Goal: Task Accomplishment & Management: Manage account settings

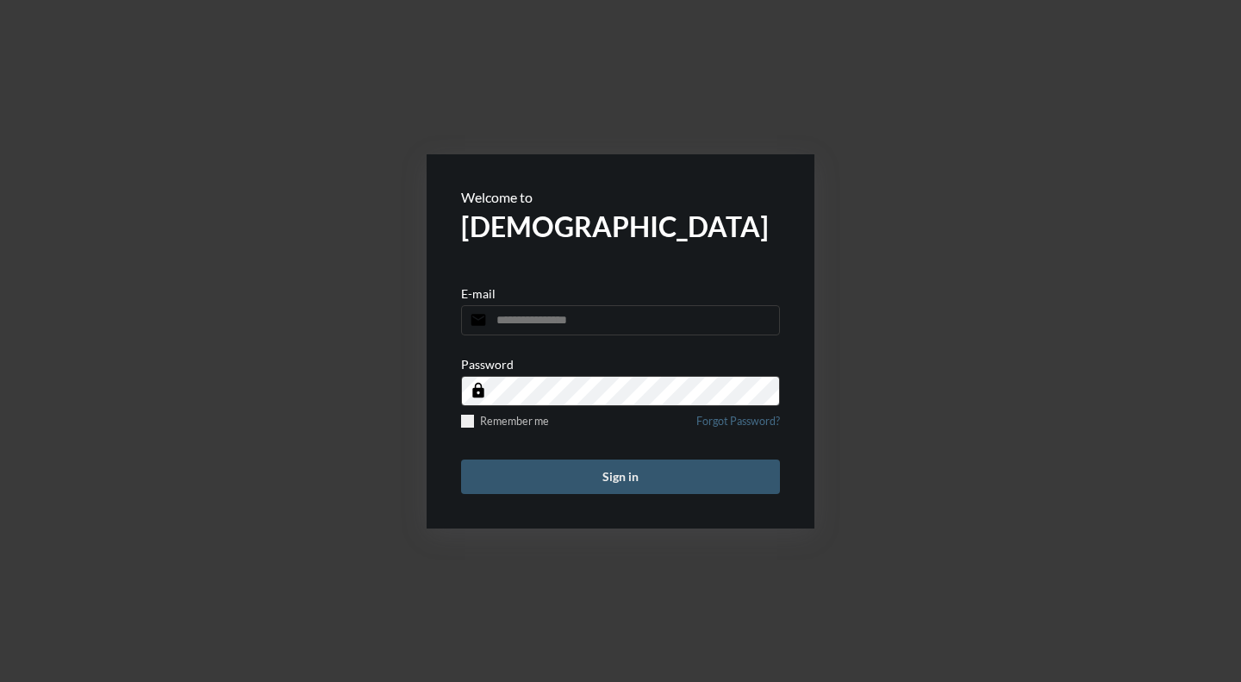
type input "**********"
click at [683, 473] on button "Sign in" at bounding box center [620, 476] width 319 height 34
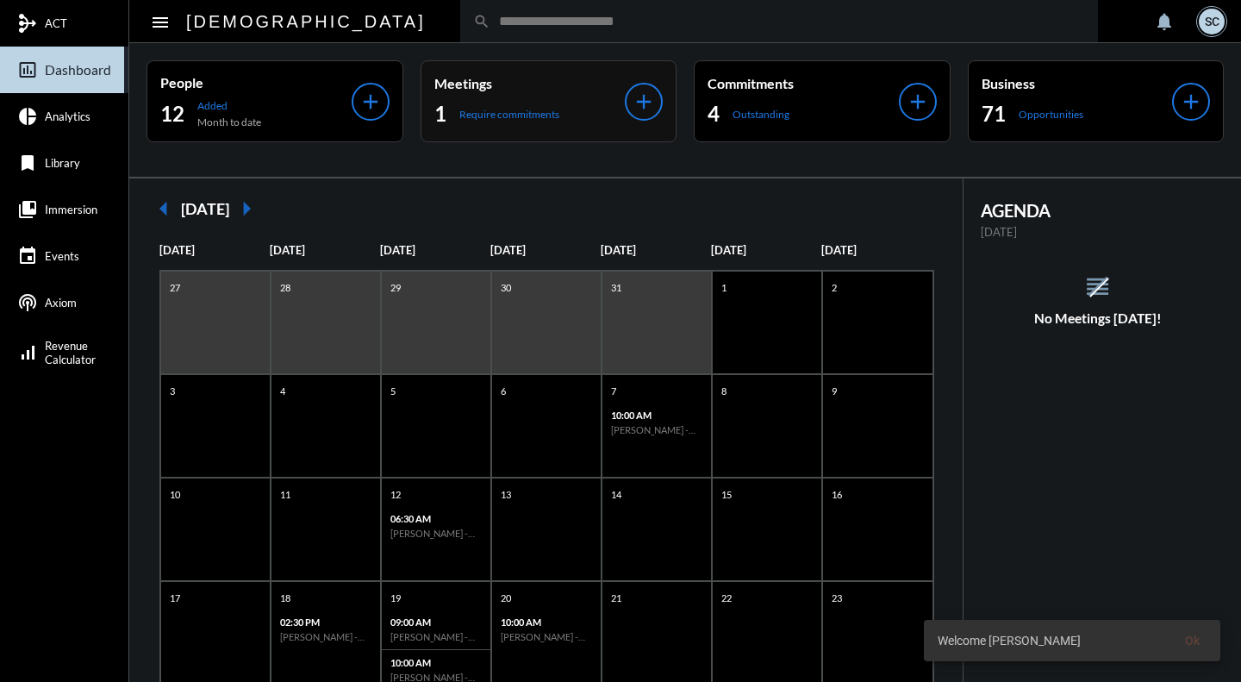
click at [593, 128] on div "Meetings 1 Require commitments add" at bounding box center [549, 101] width 257 height 82
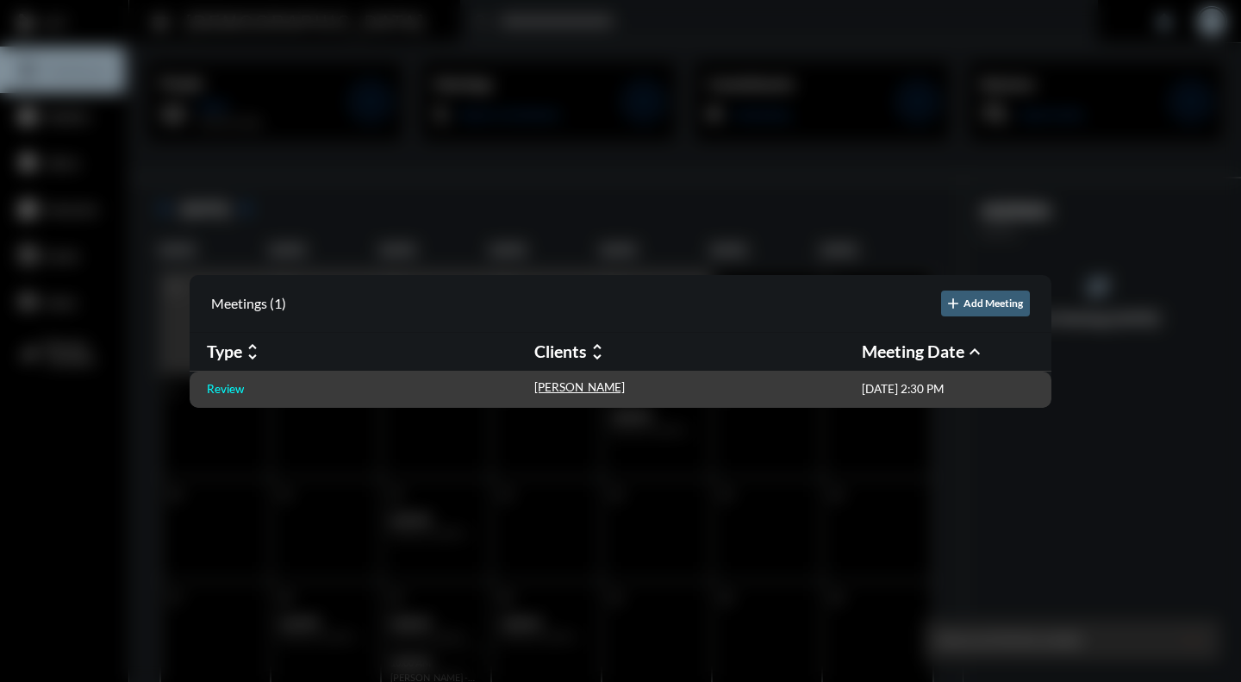
click at [229, 391] on p "Review" at bounding box center [225, 389] width 37 height 14
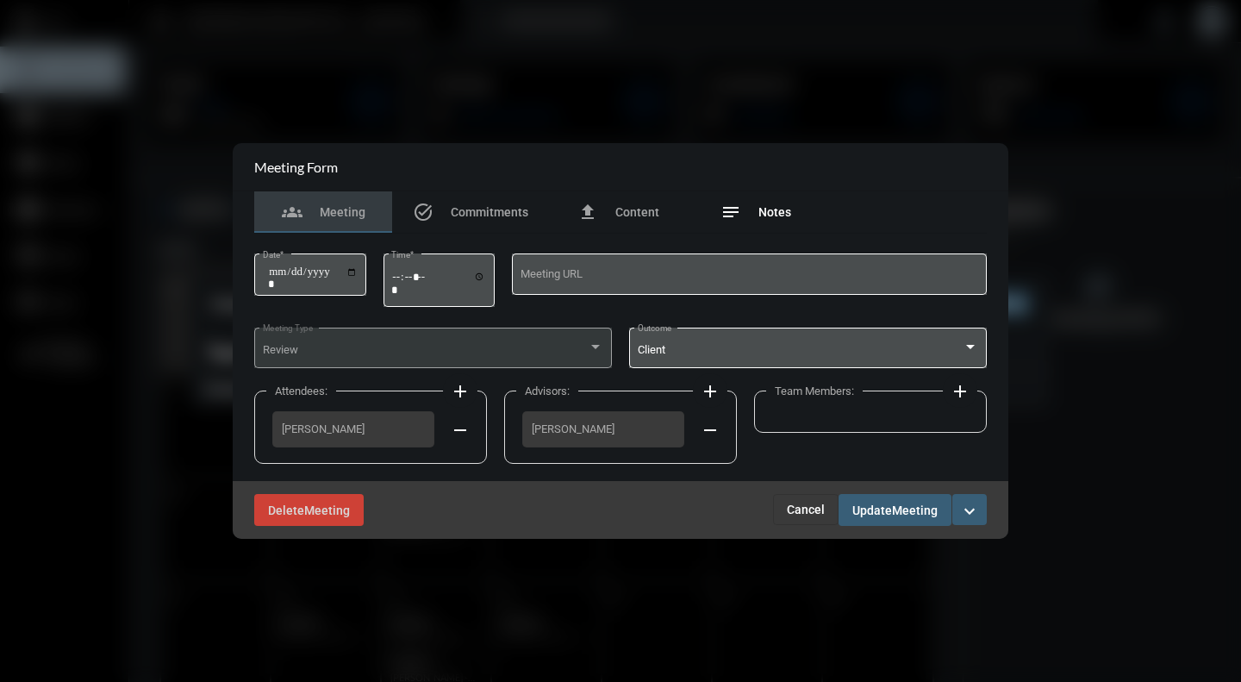
click at [782, 205] on span "Notes" at bounding box center [775, 212] width 33 height 14
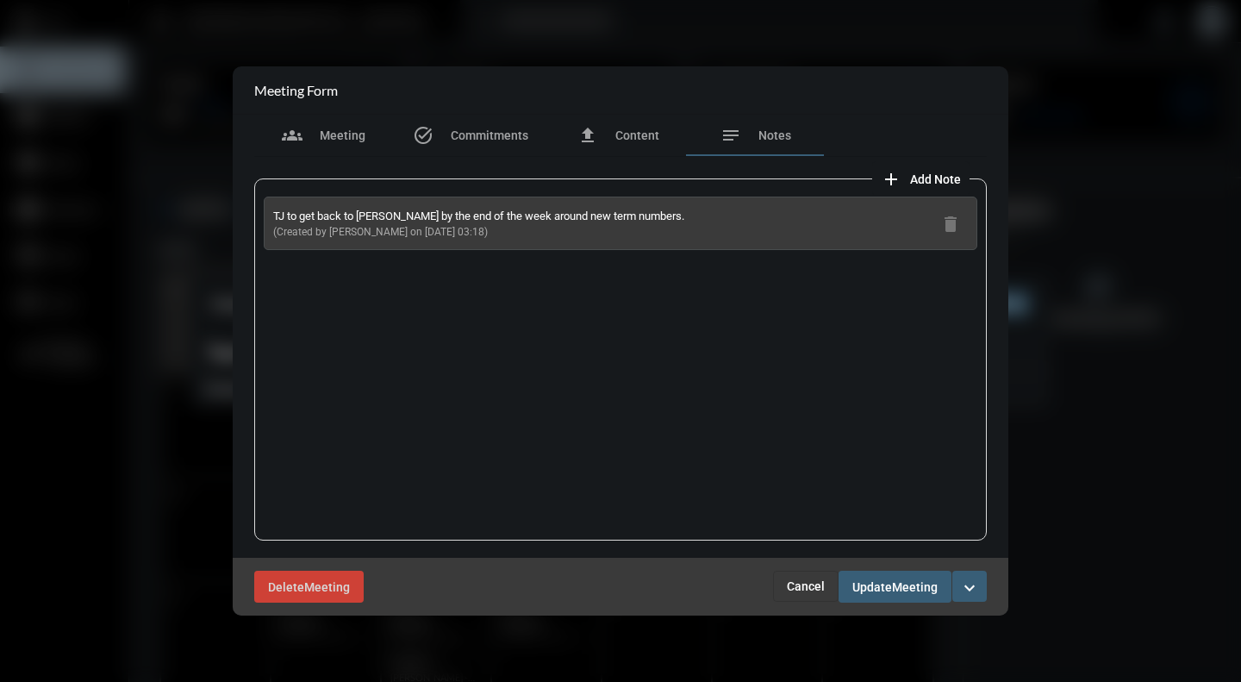
drag, startPoint x: 636, startPoint y: 215, endPoint x: 303, endPoint y: 210, distance: 333.6
click at [303, 210] on div "TJ to get back to [PERSON_NAME] by the end of the week around new term numbers.…" at bounding box center [621, 223] width 714 height 53
copy p "get back to [PERSON_NAME] by the end of the week around new term numbers."
click at [499, 125] on div "task_alt Commitments" at bounding box center [470, 135] width 115 height 21
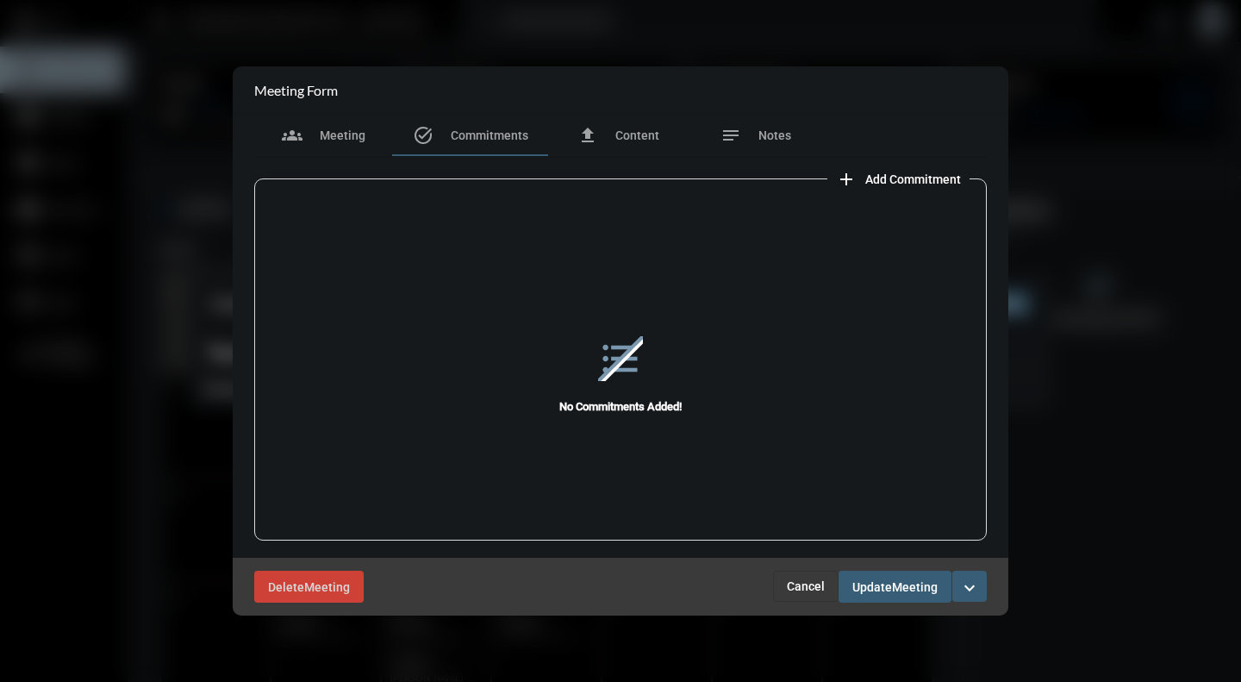
click at [942, 179] on span "Add Commitment" at bounding box center [913, 179] width 96 height 14
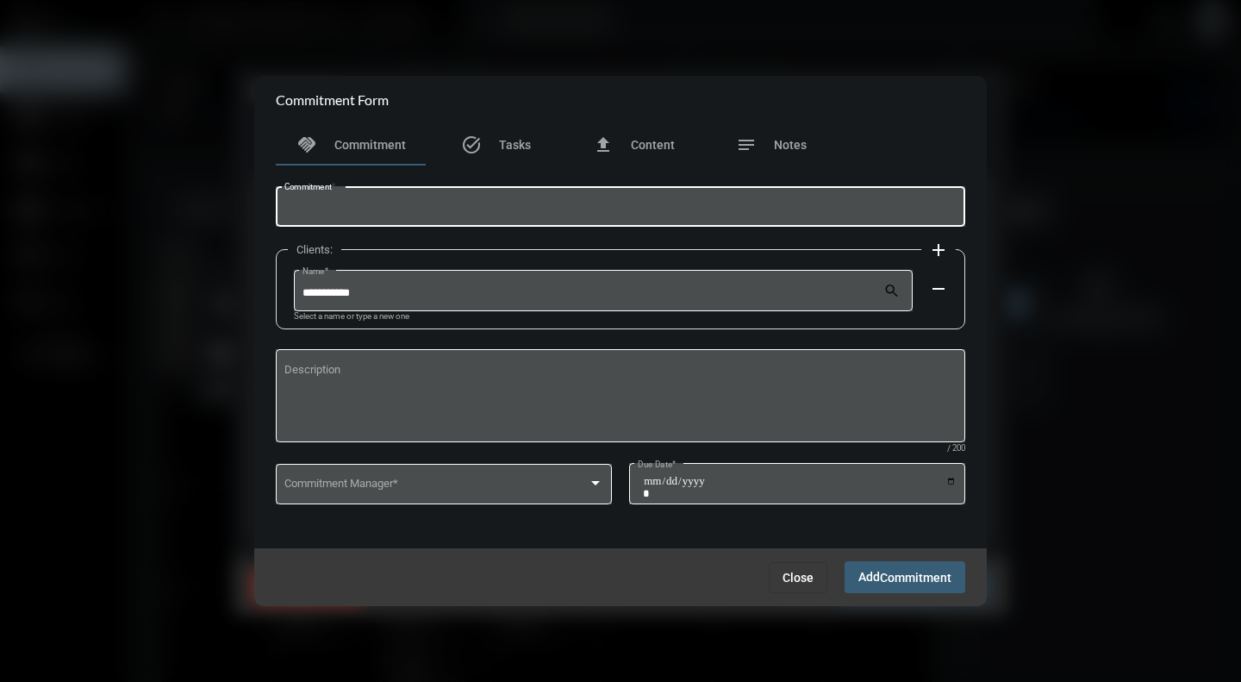
paste input "**********"
drag, startPoint x: 301, startPoint y: 206, endPoint x: 214, endPoint y: 191, distance: 88.3
click at [216, 193] on div "**********" at bounding box center [620, 341] width 1241 height 682
click at [639, 218] on div "**********" at bounding box center [620, 206] width 673 height 44
click at [631, 213] on input "**********" at bounding box center [620, 209] width 673 height 13
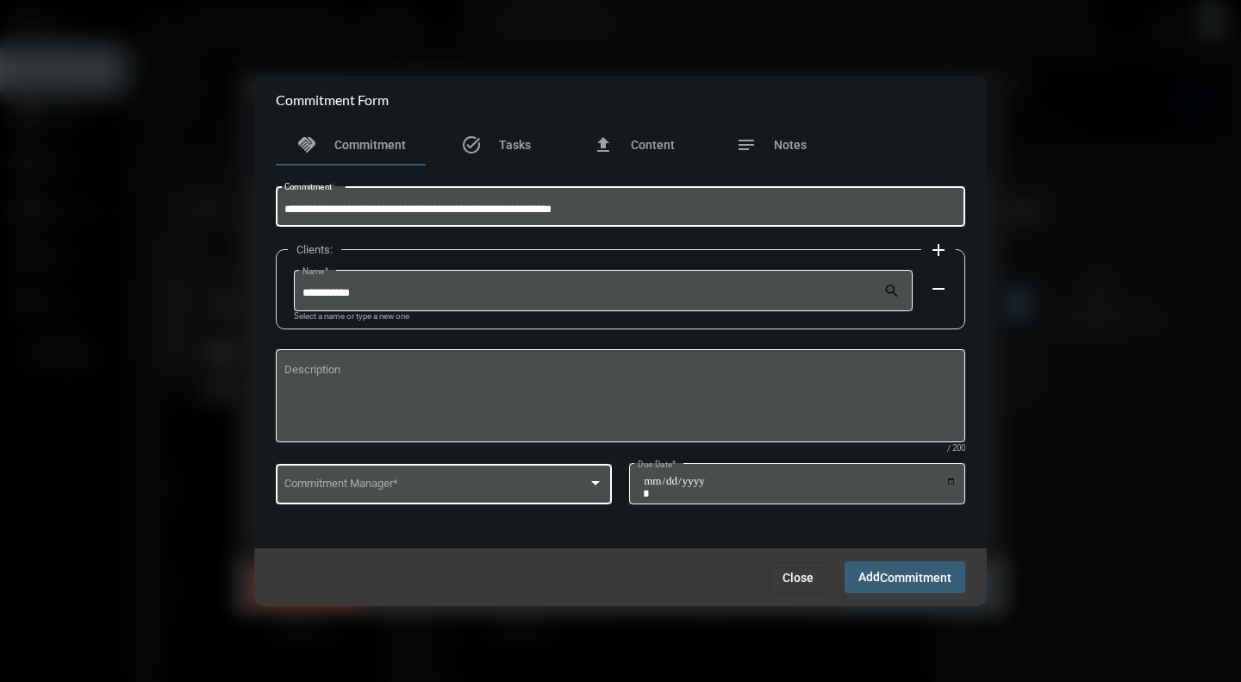
type input "**********"
click at [598, 479] on div at bounding box center [596, 484] width 16 height 14
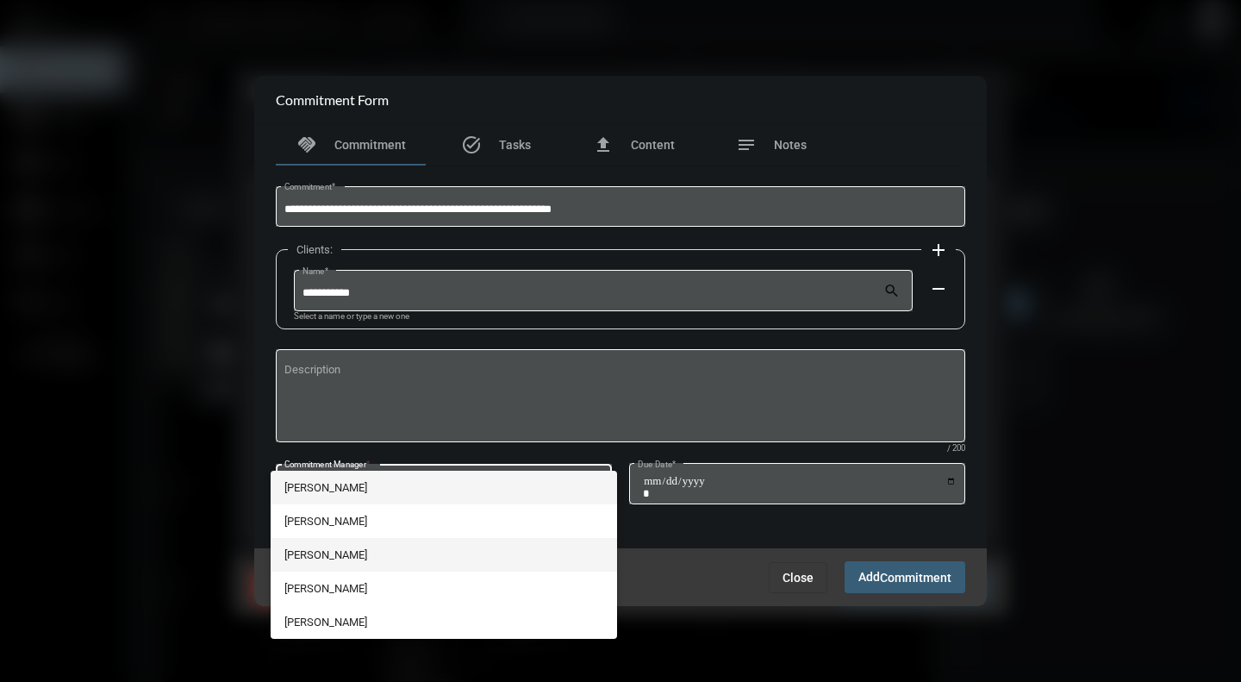
click at [301, 552] on span "[PERSON_NAME]" at bounding box center [444, 555] width 320 height 34
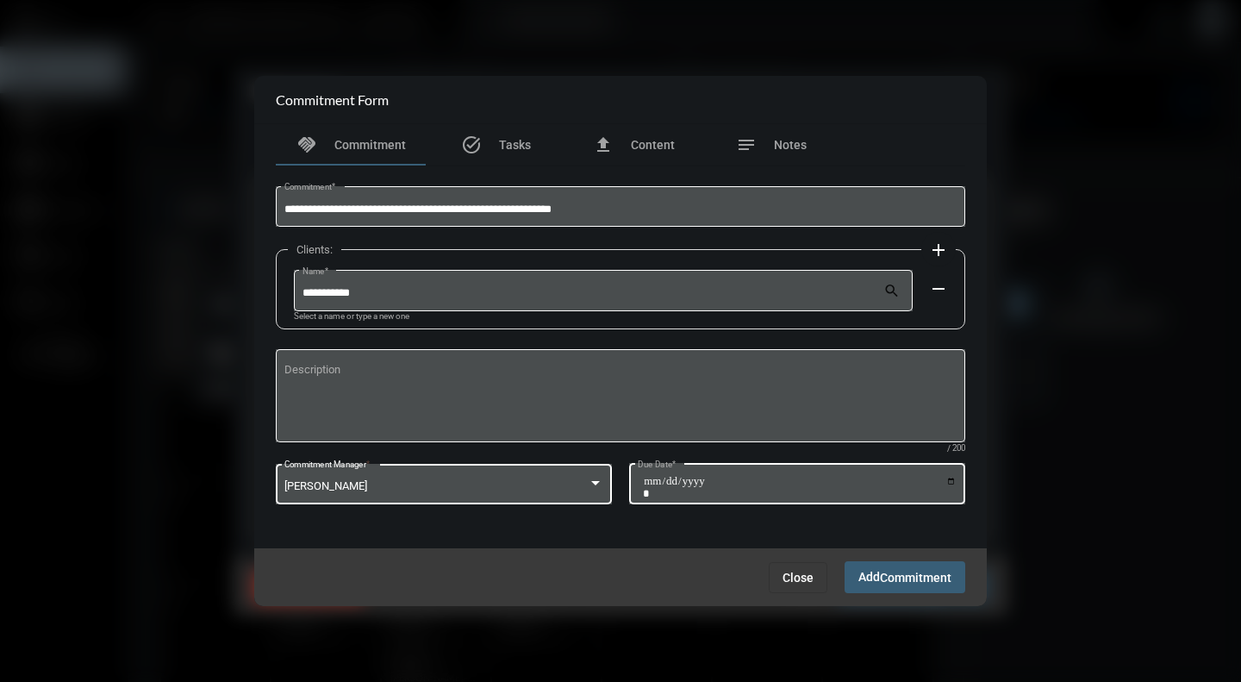
click at [949, 480] on input "Due Date *" at bounding box center [800, 487] width 314 height 24
type input "**********"
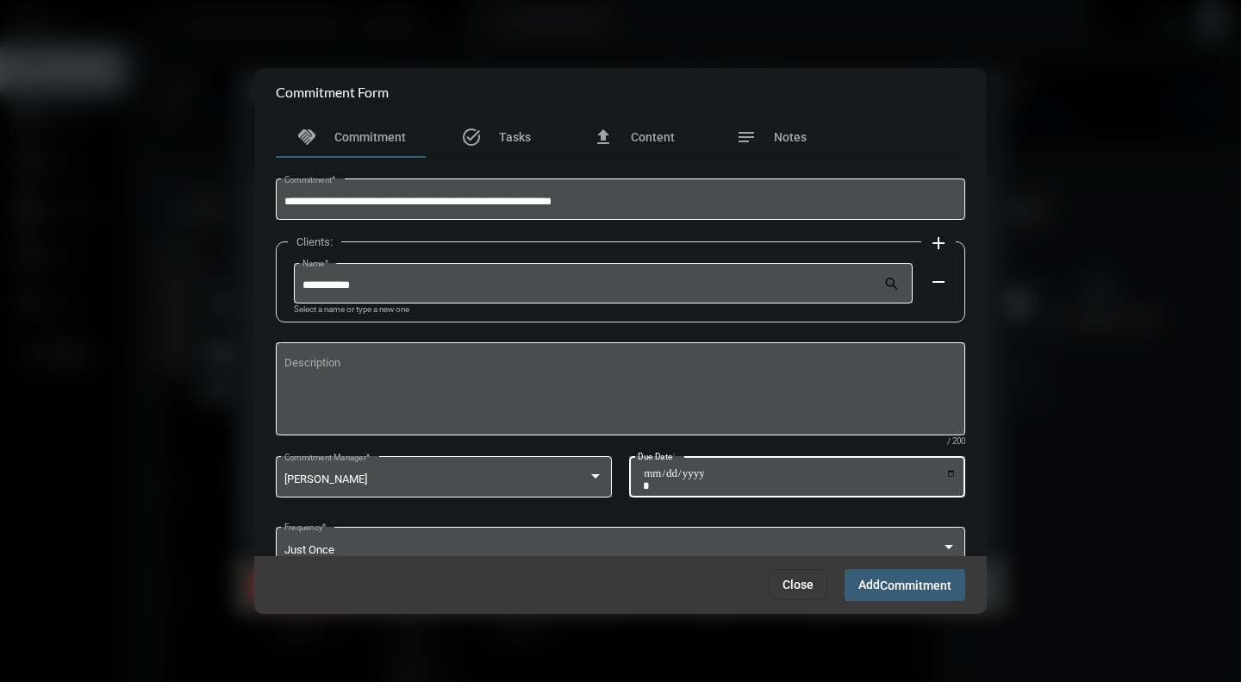
click at [875, 588] on span "Add Commitment" at bounding box center [904, 584] width 93 height 14
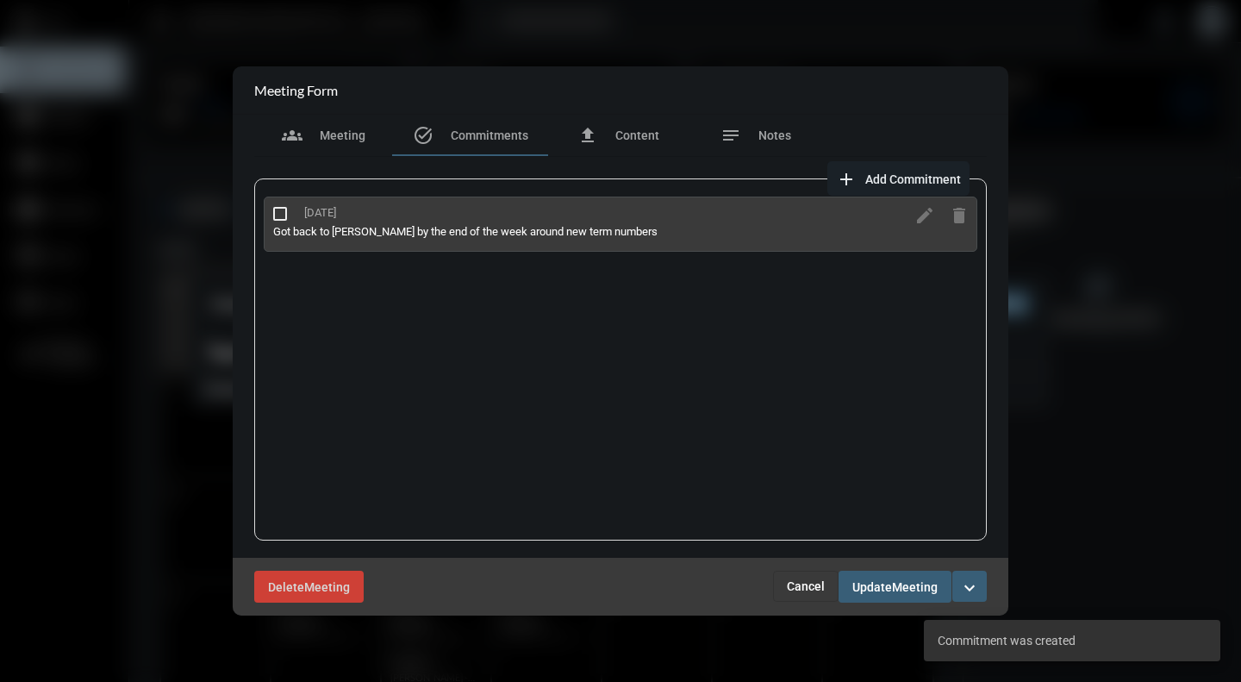
click at [972, 583] on mat-icon "expand_more" at bounding box center [969, 587] width 21 height 21
click at [903, 630] on section "checkmark Complete" at bounding box center [896, 624] width 181 height 34
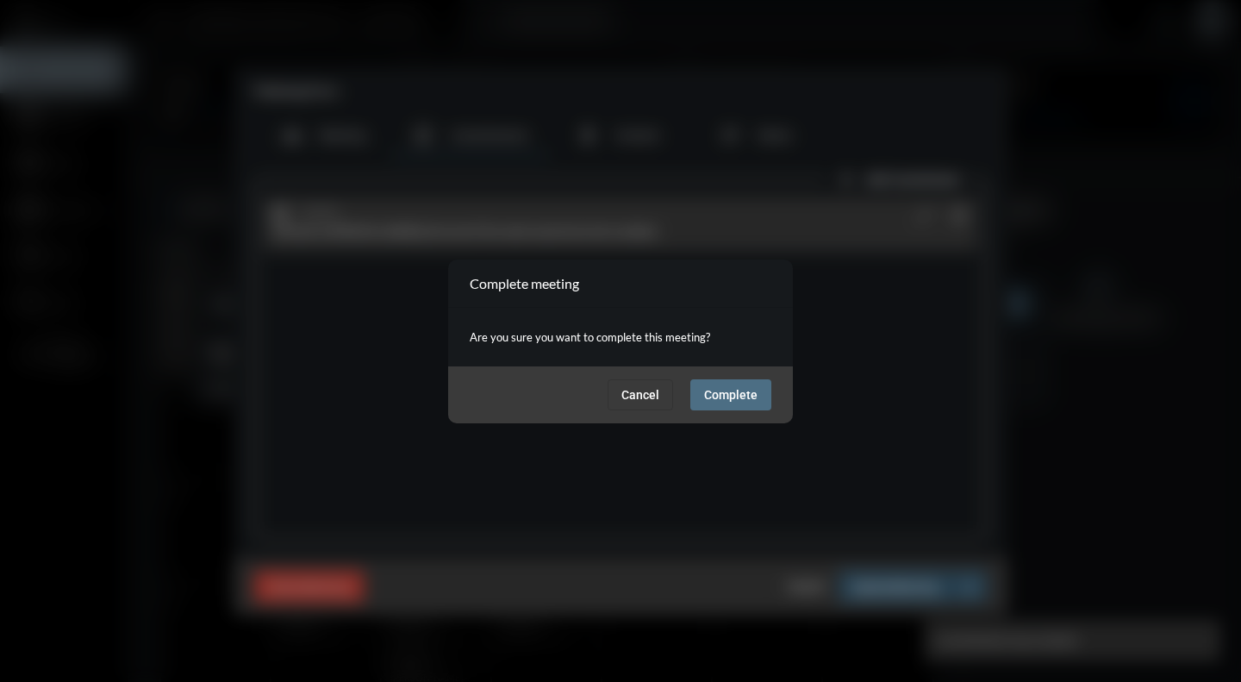
click at [741, 379] on button "Complete" at bounding box center [730, 394] width 81 height 31
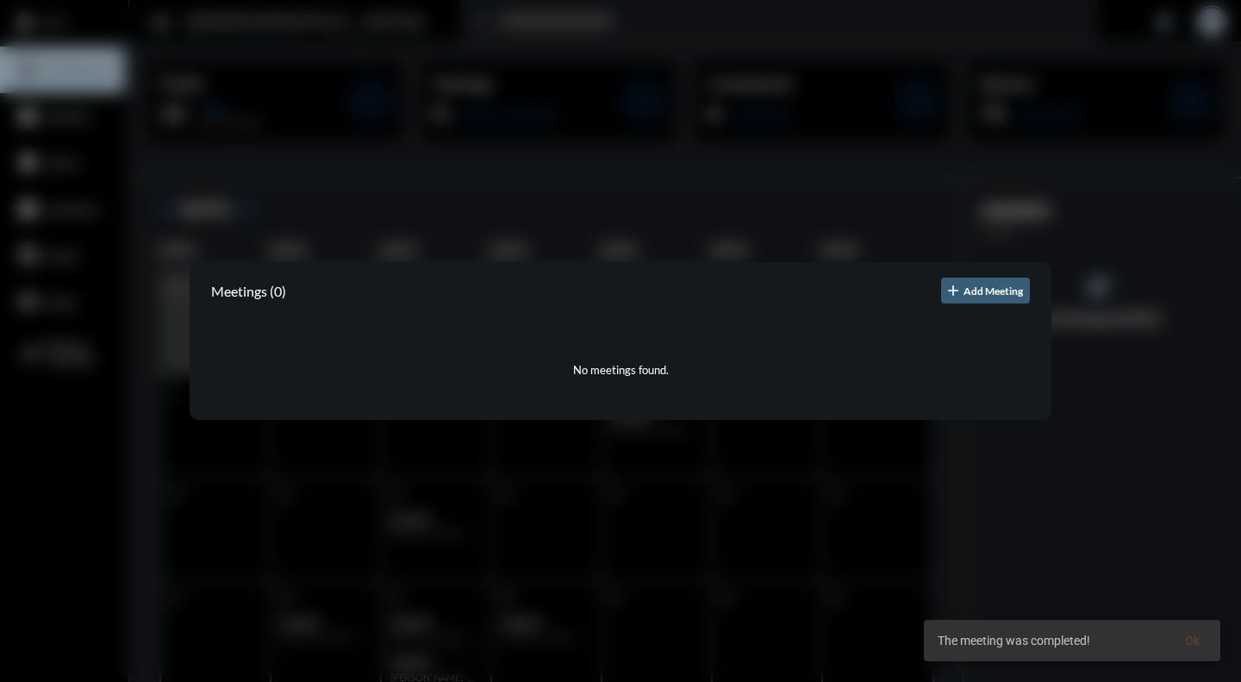
click at [651, 24] on div at bounding box center [620, 341] width 1241 height 682
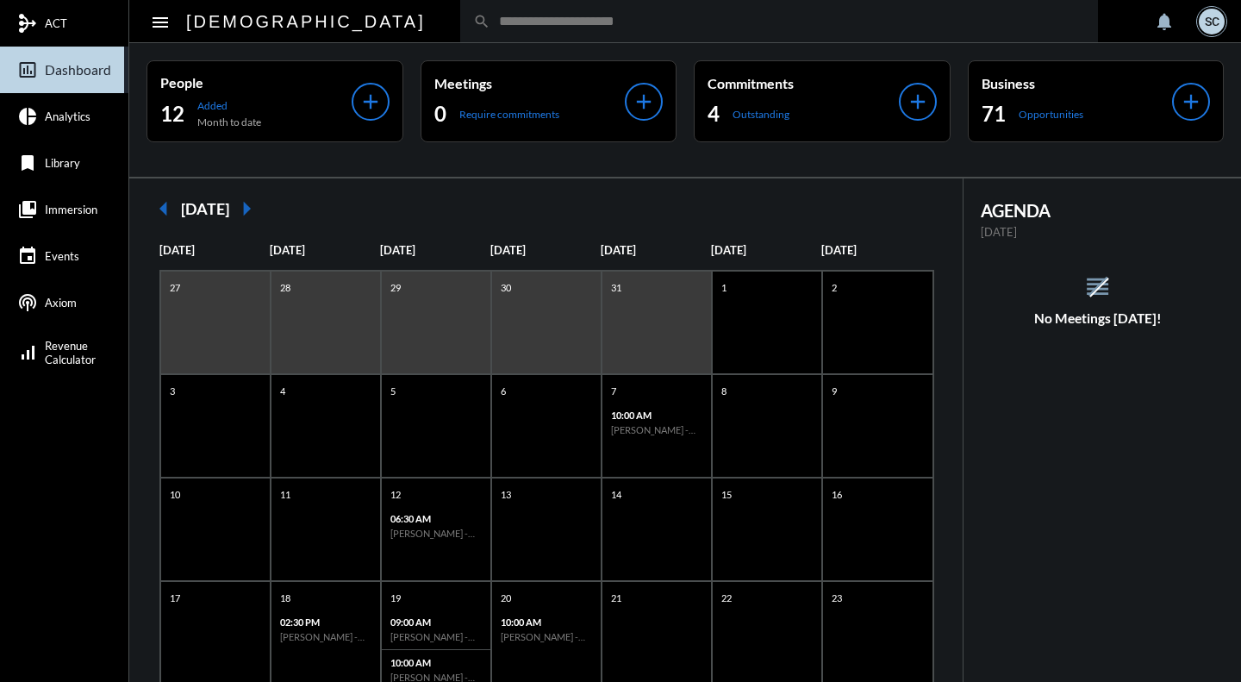
click at [490, 28] on input "text" at bounding box center [787, 21] width 595 height 15
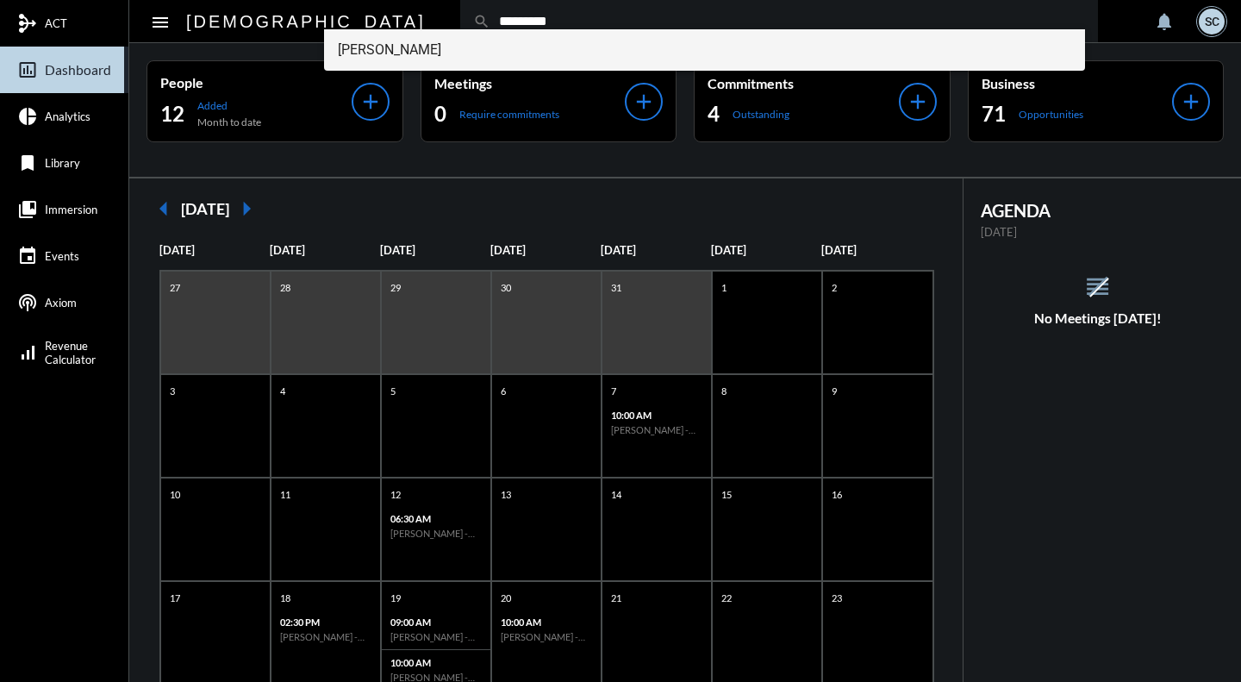
type input "*********"
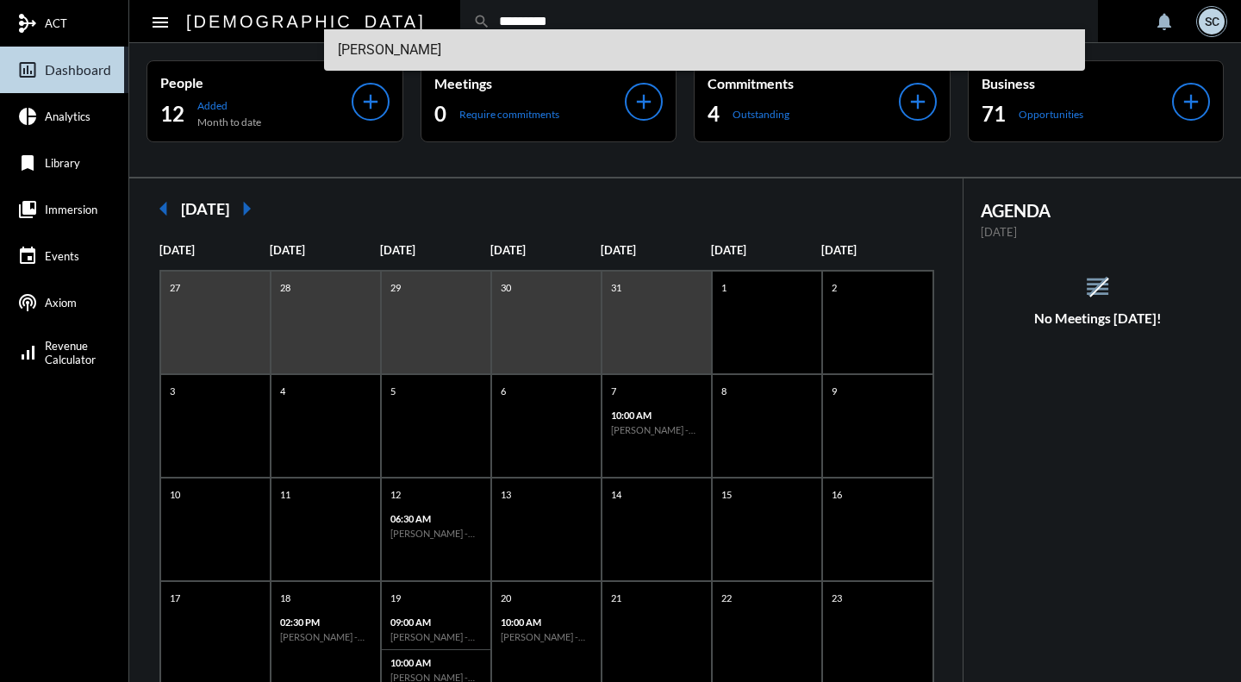
click at [431, 43] on span "[PERSON_NAME]" at bounding box center [705, 49] width 734 height 41
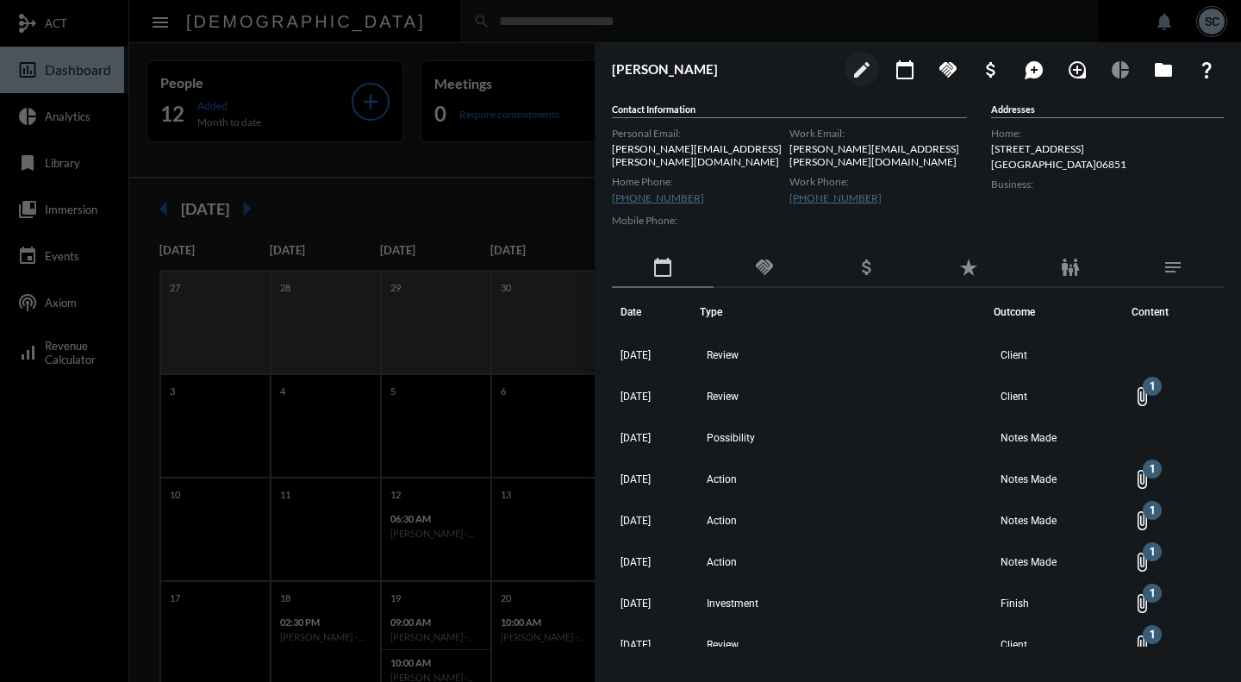
click at [551, 51] on div at bounding box center [620, 341] width 1241 height 682
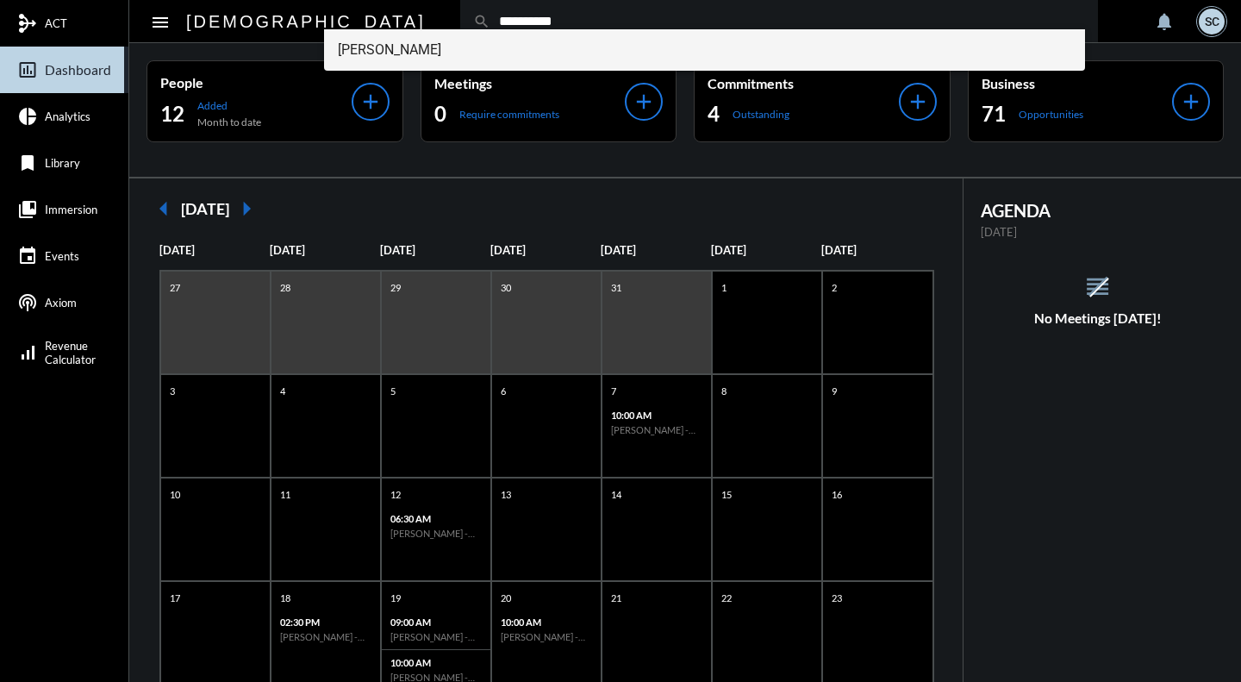
type input "**********"
click at [466, 47] on span "[PERSON_NAME]" at bounding box center [705, 49] width 734 height 41
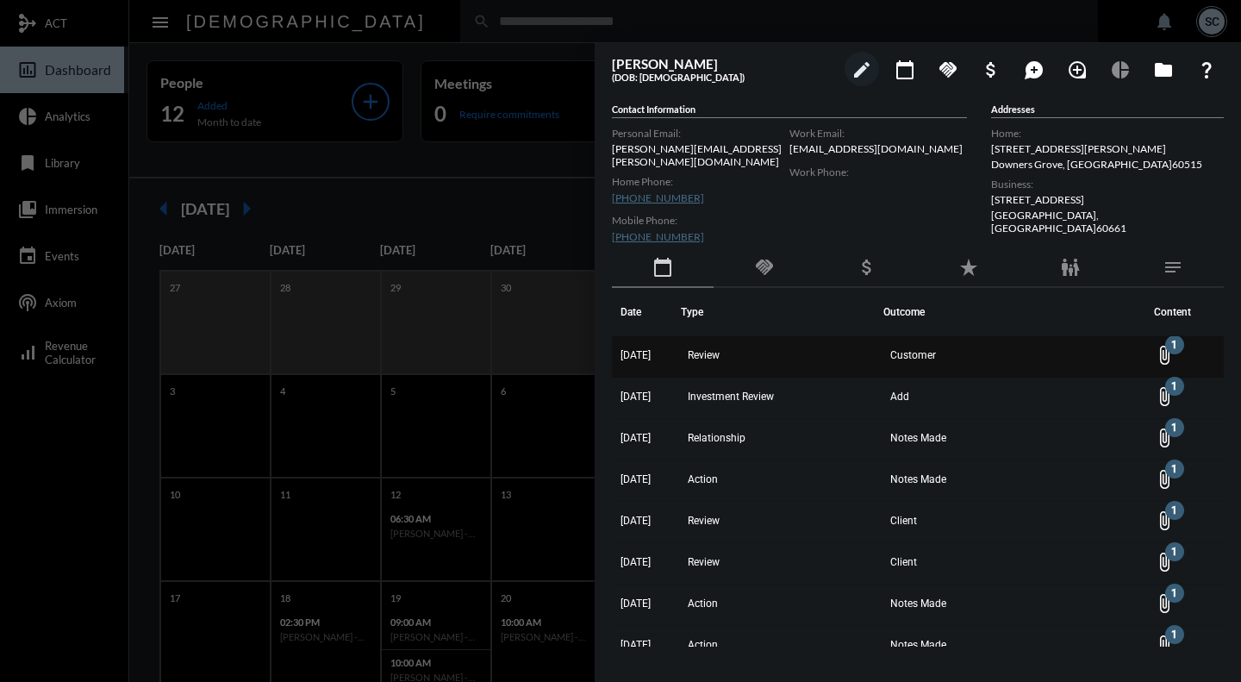
click at [983, 344] on td "Customer" at bounding box center [1013, 356] width 261 height 41
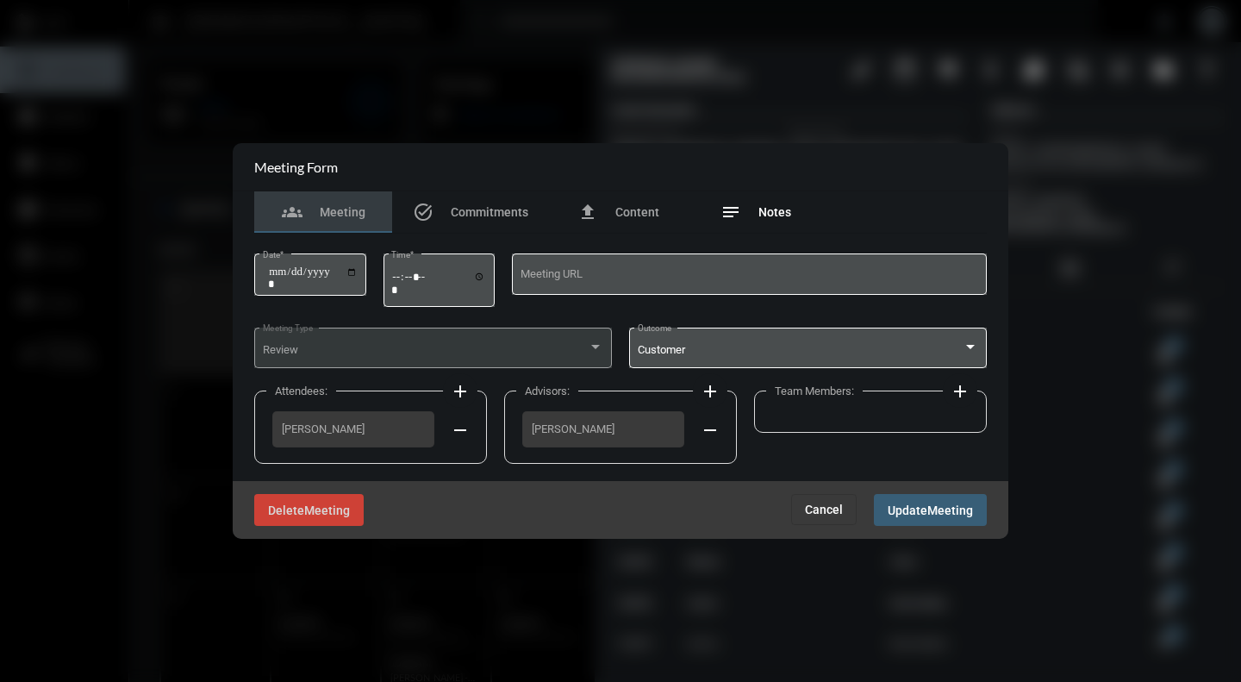
click at [774, 212] on span "Notes" at bounding box center [775, 212] width 33 height 14
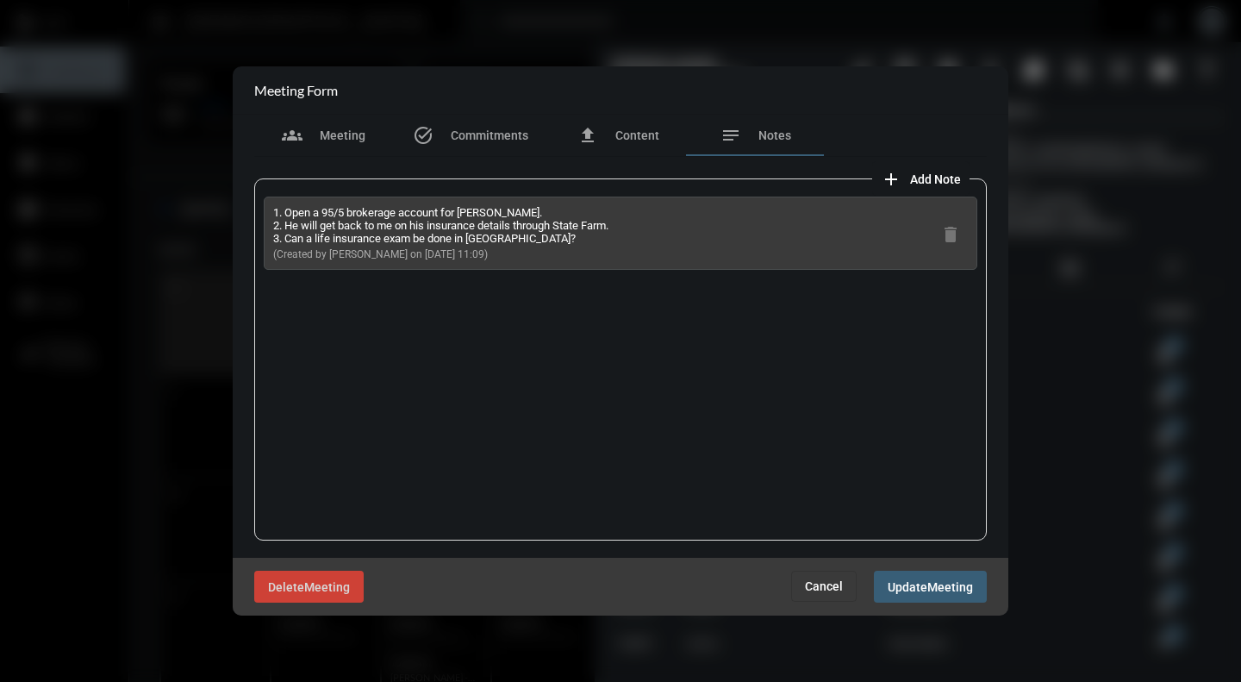
click at [821, 587] on span "Cancel" at bounding box center [824, 586] width 38 height 14
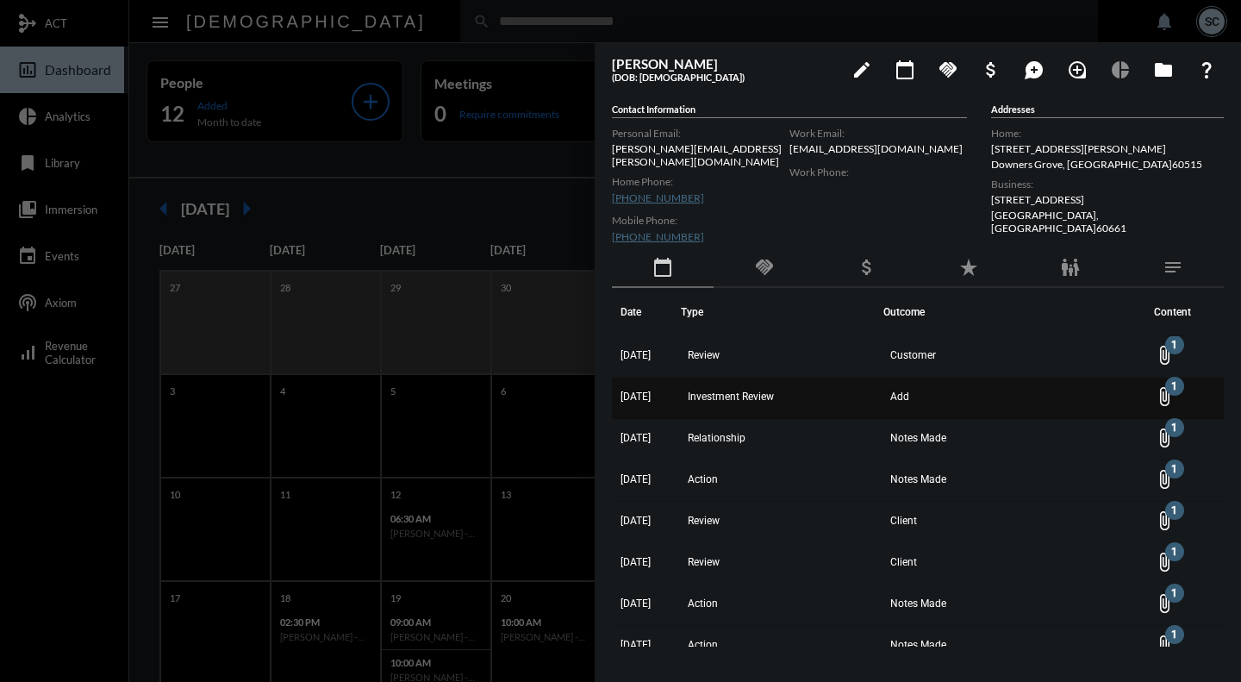
click at [730, 390] on span "Investment Review" at bounding box center [731, 396] width 86 height 12
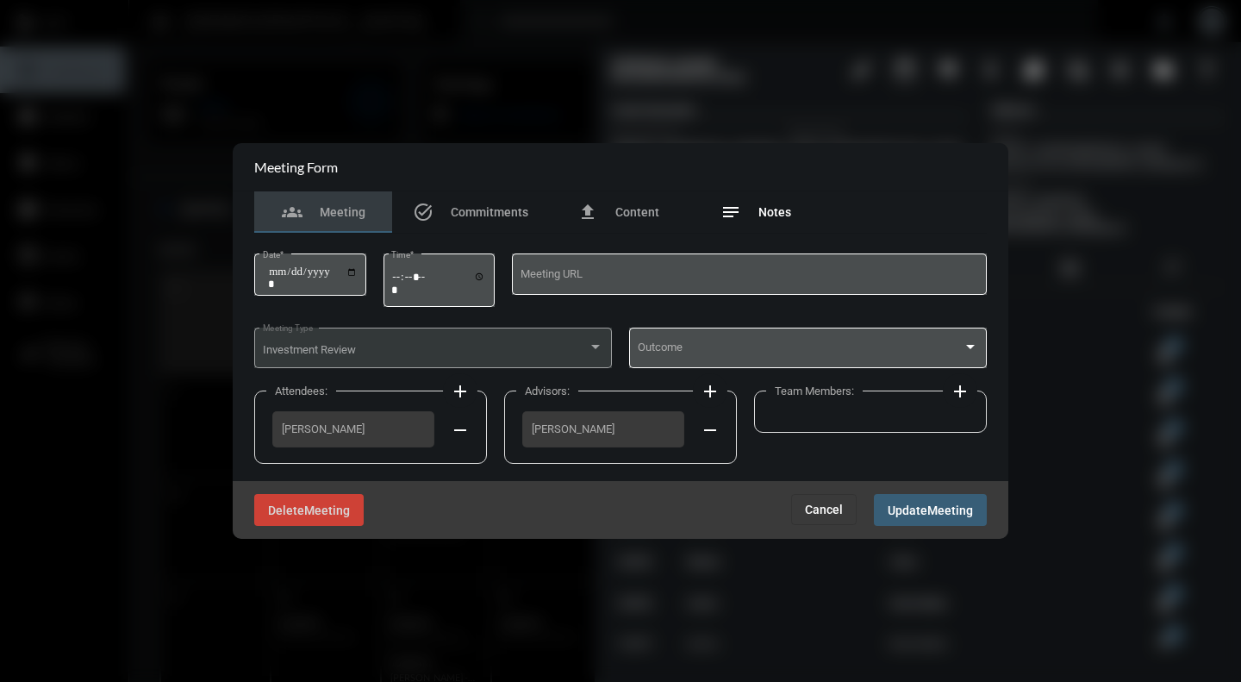
click at [783, 215] on span "Notes" at bounding box center [775, 212] width 33 height 14
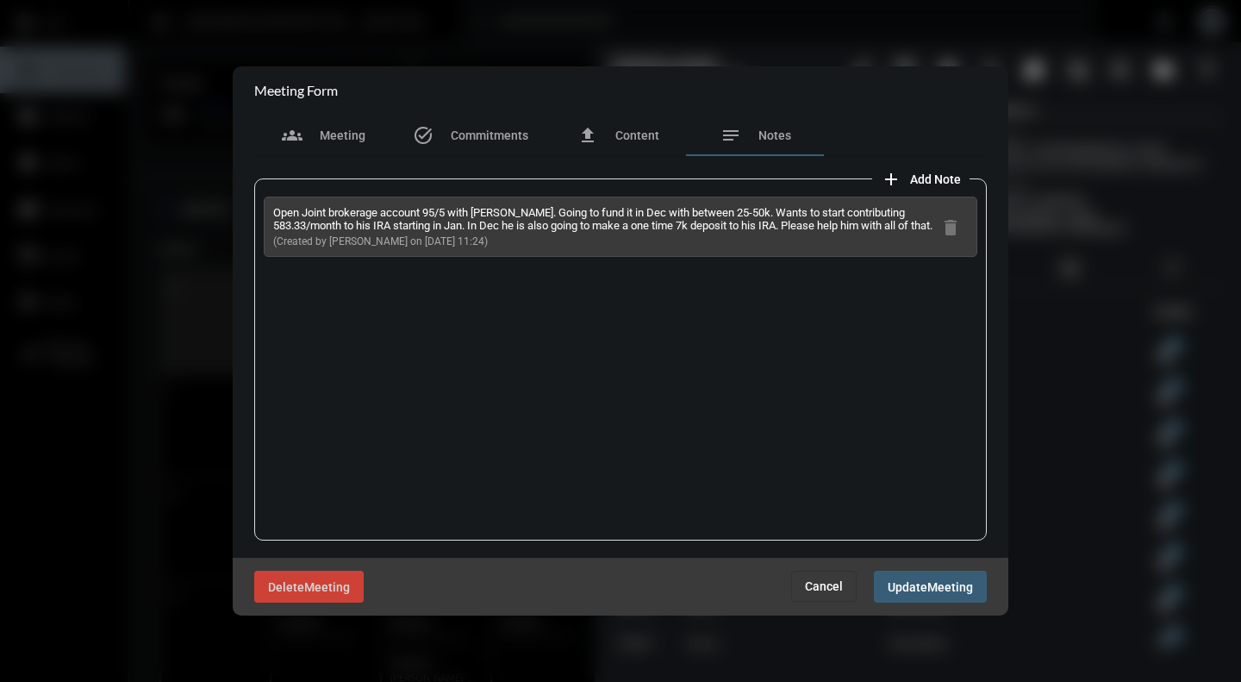
click at [830, 588] on span "Cancel" at bounding box center [824, 586] width 38 height 14
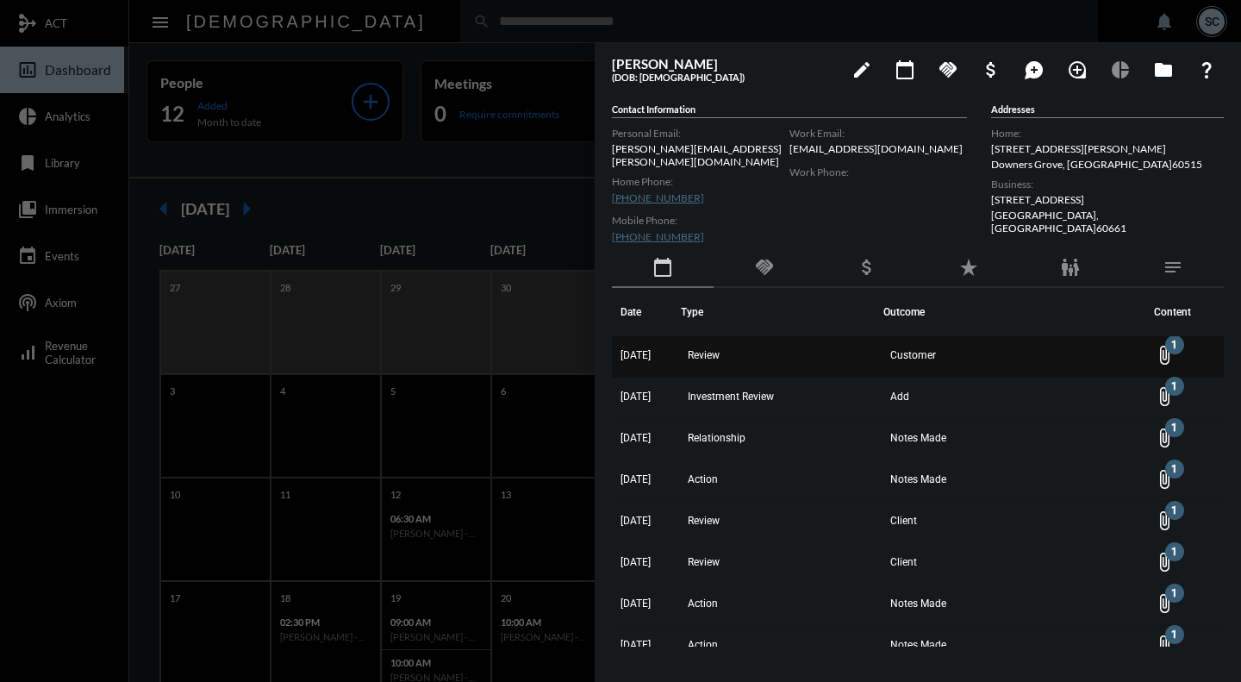
click at [983, 351] on td "Customer" at bounding box center [1013, 356] width 261 height 41
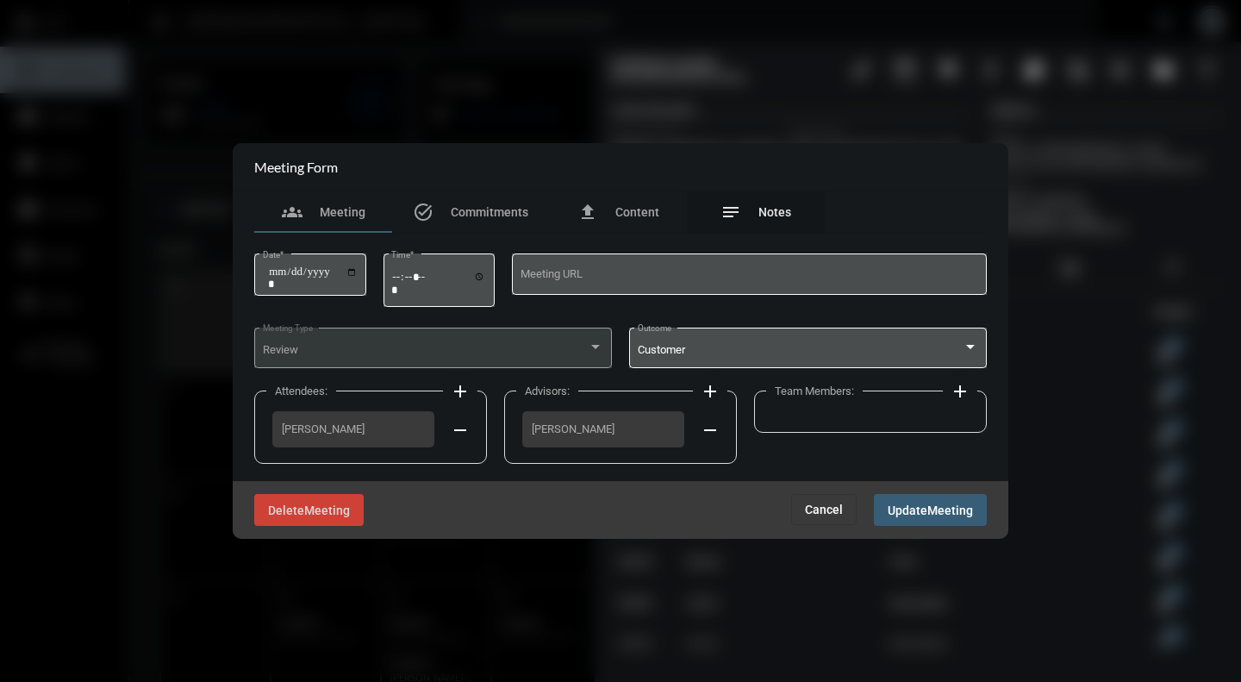
click at [765, 219] on div "notes Notes" at bounding box center [756, 212] width 71 height 21
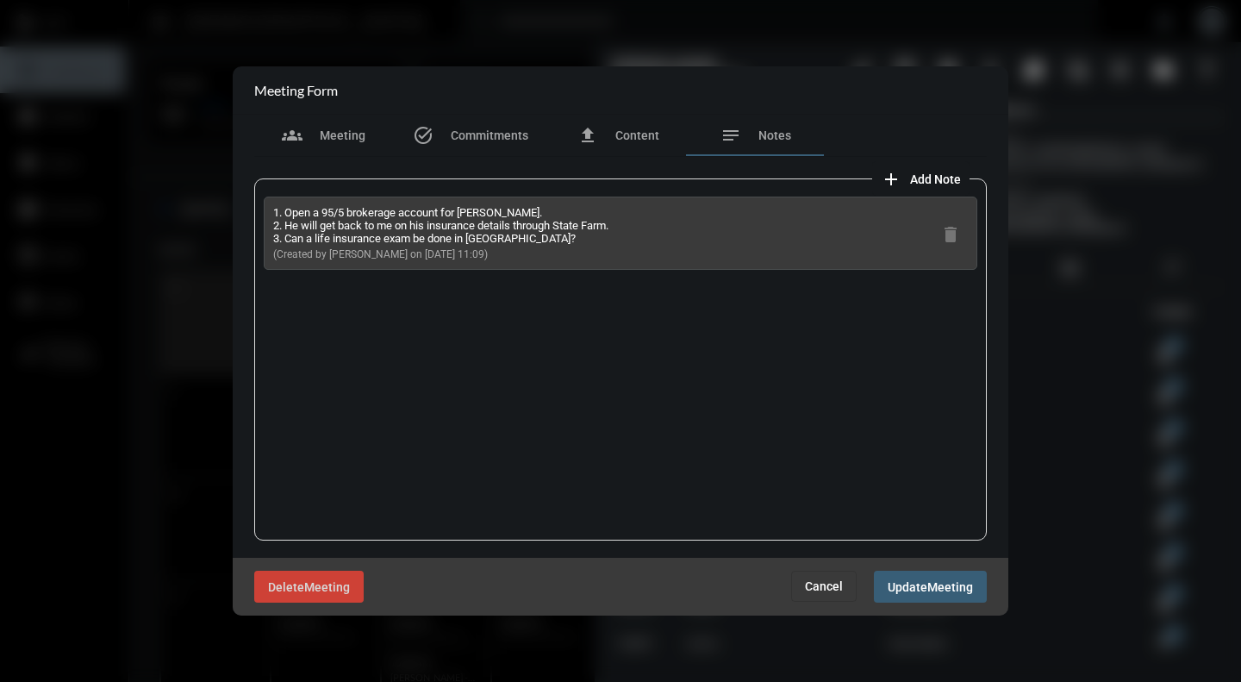
click at [832, 591] on span "Cancel" at bounding box center [824, 586] width 38 height 14
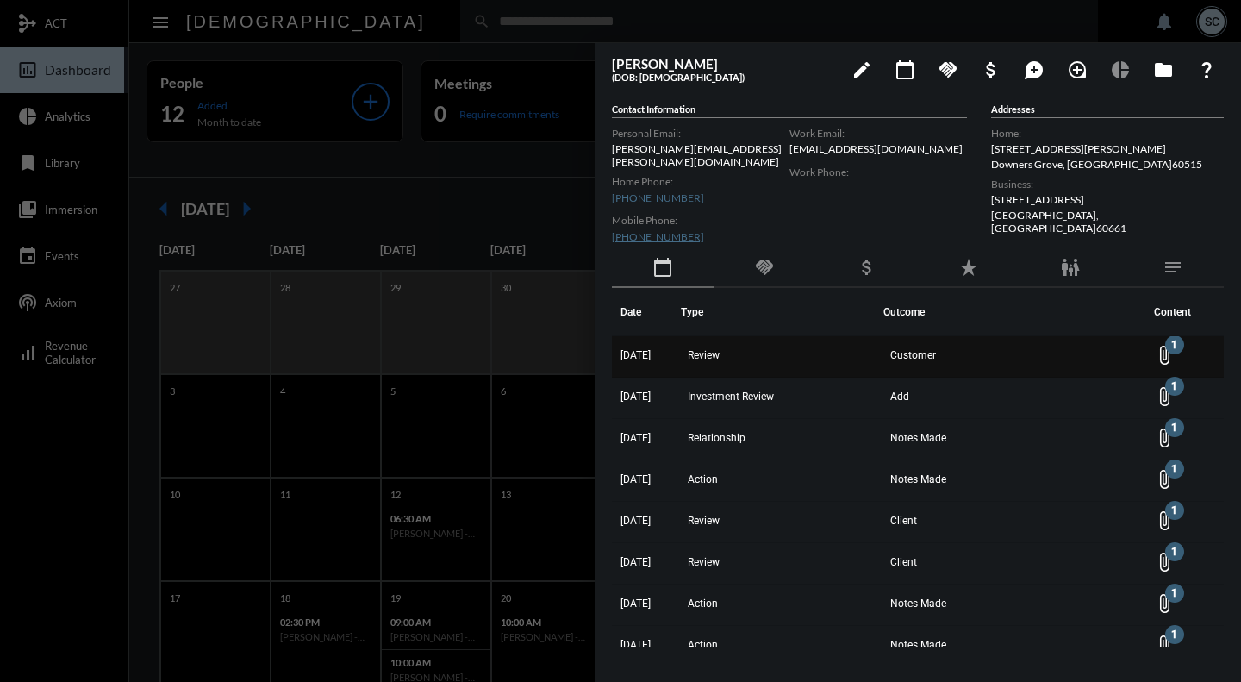
click at [1002, 340] on td "Customer" at bounding box center [1013, 356] width 261 height 41
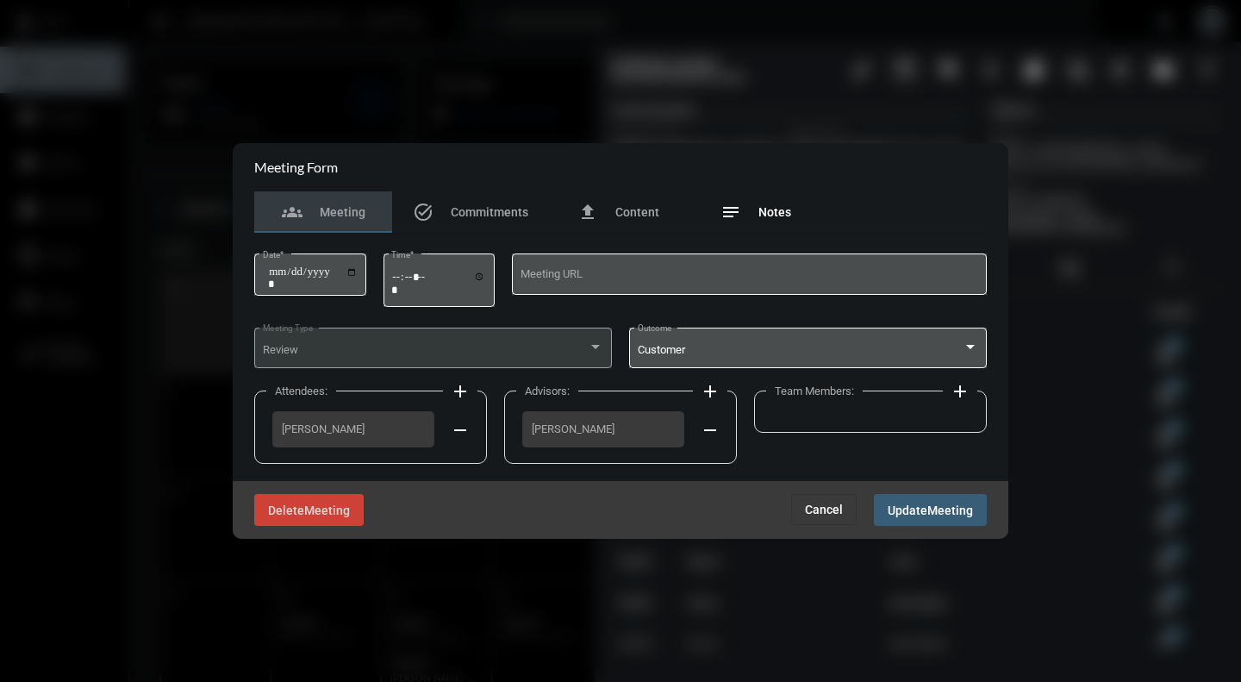
click at [773, 209] on span "Notes" at bounding box center [775, 212] width 33 height 14
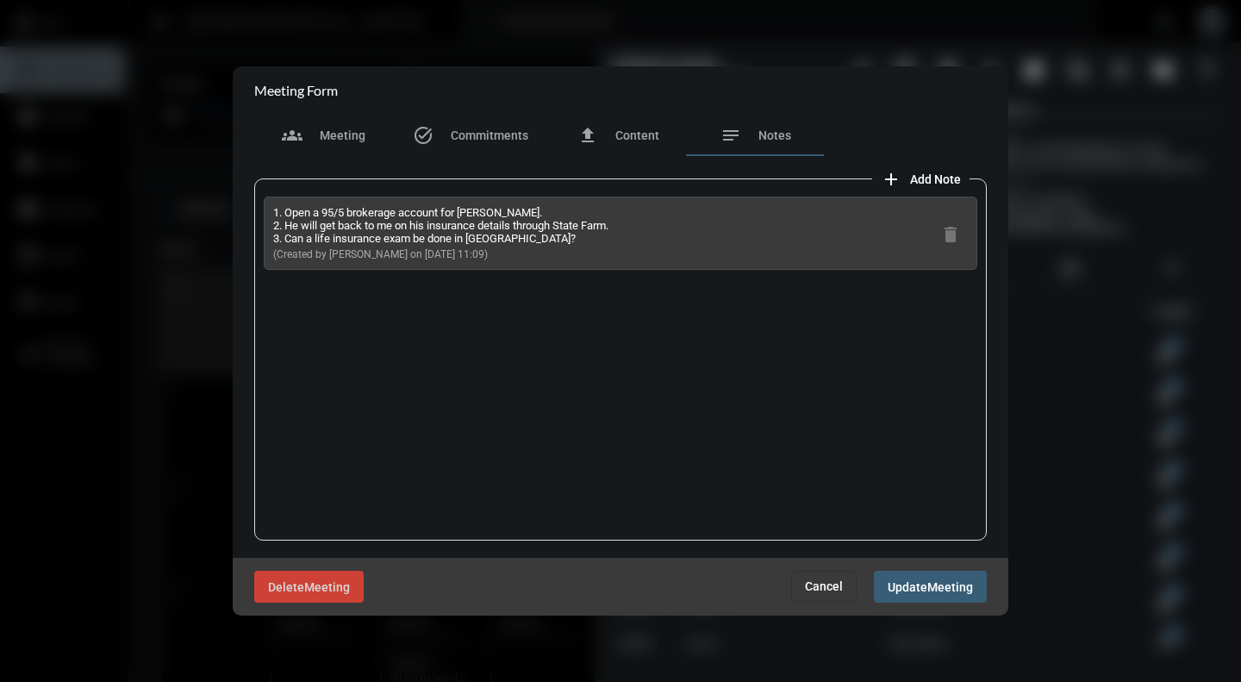
click at [816, 601] on button "Cancel" at bounding box center [824, 586] width 66 height 31
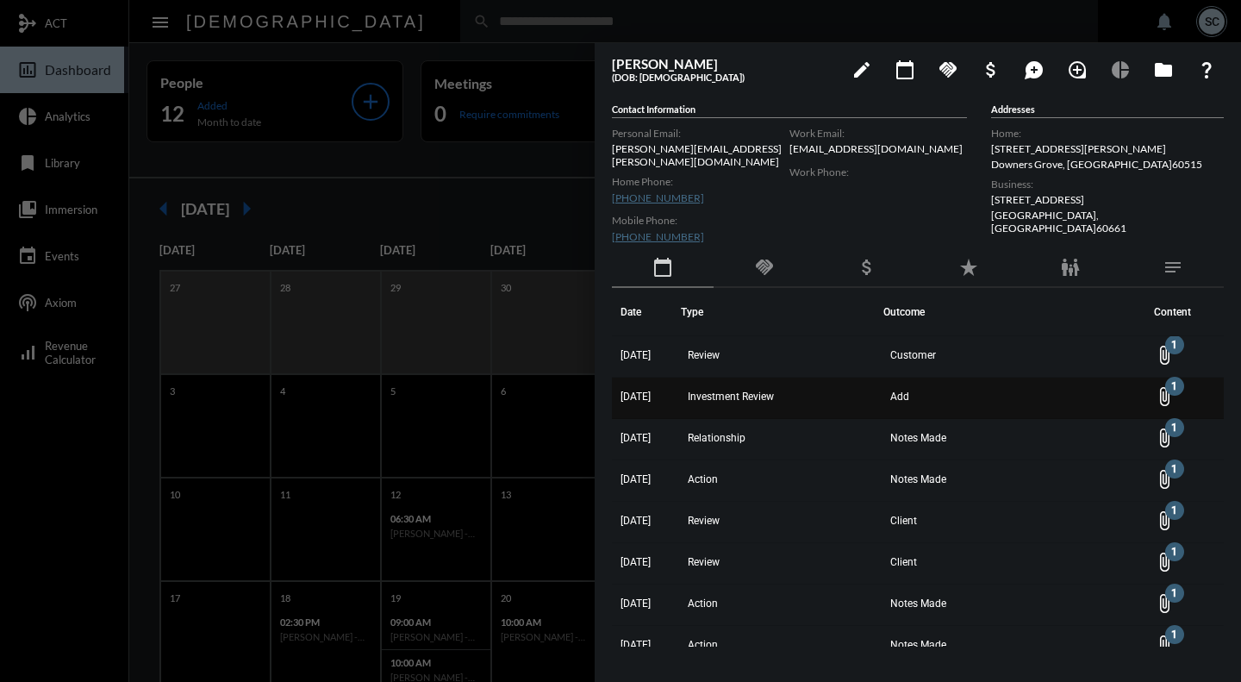
click at [909, 390] on span "Add" at bounding box center [899, 396] width 19 height 12
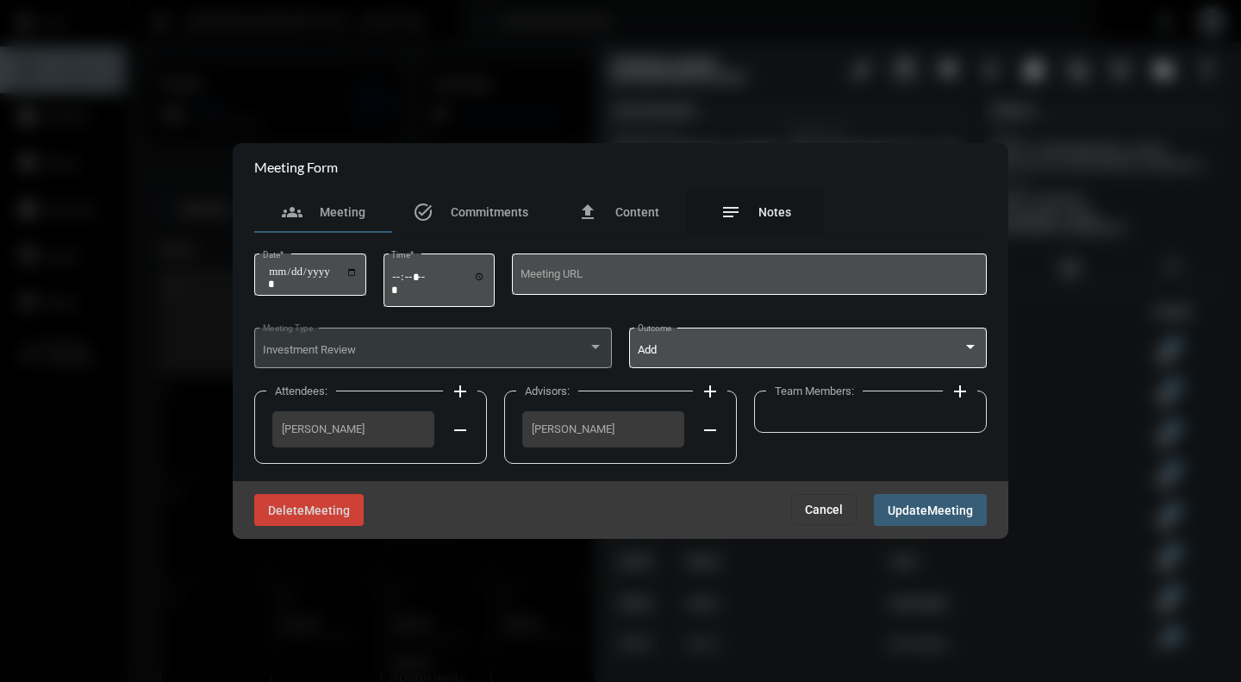
click at [776, 216] on span "Notes" at bounding box center [775, 212] width 33 height 14
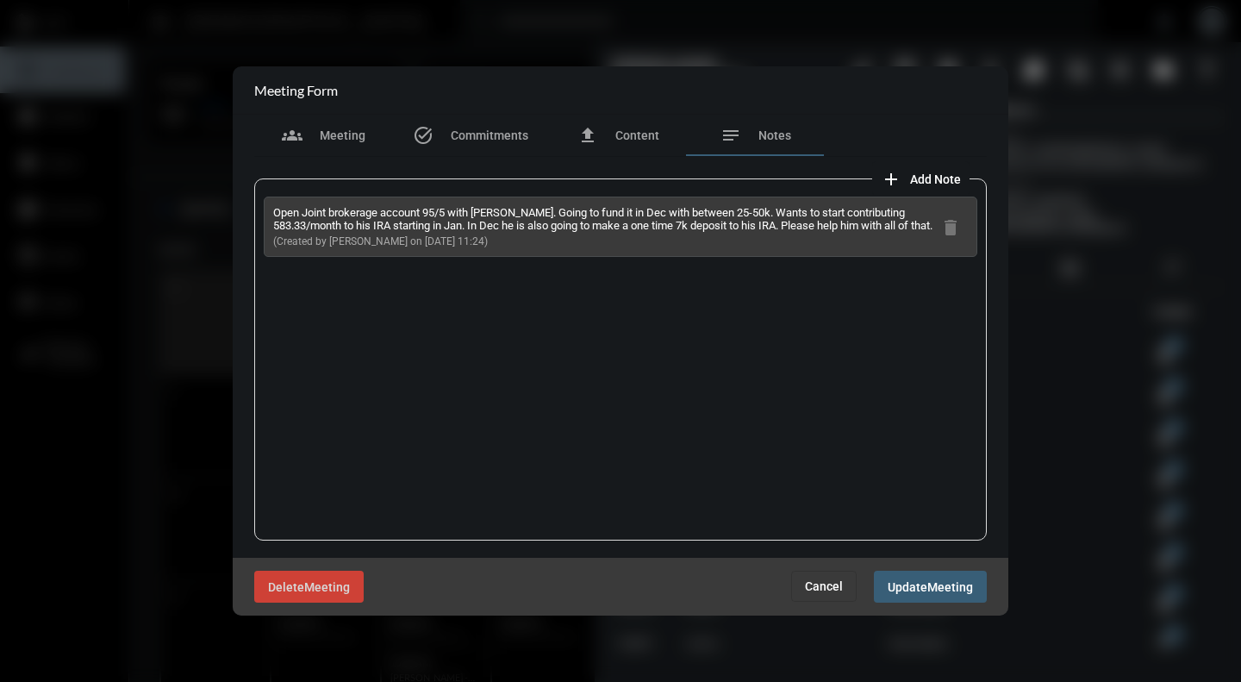
click at [840, 586] on span "Cancel" at bounding box center [824, 586] width 38 height 14
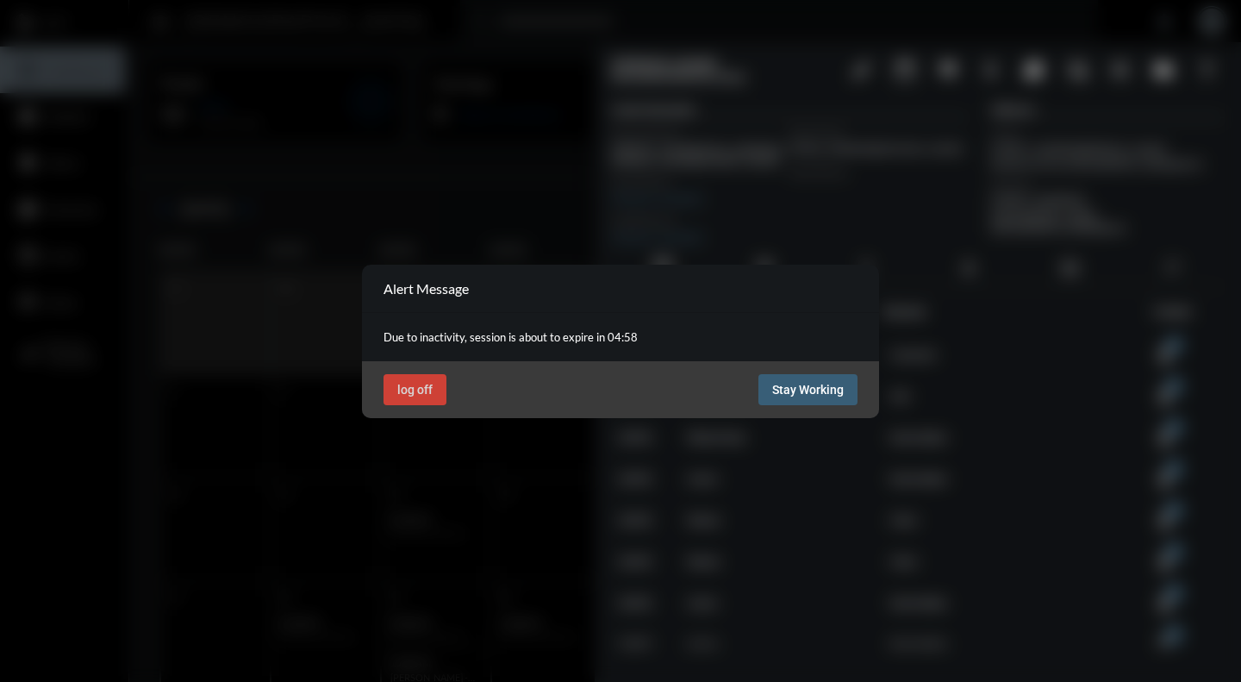
click at [825, 399] on button "Stay Working" at bounding box center [808, 389] width 99 height 31
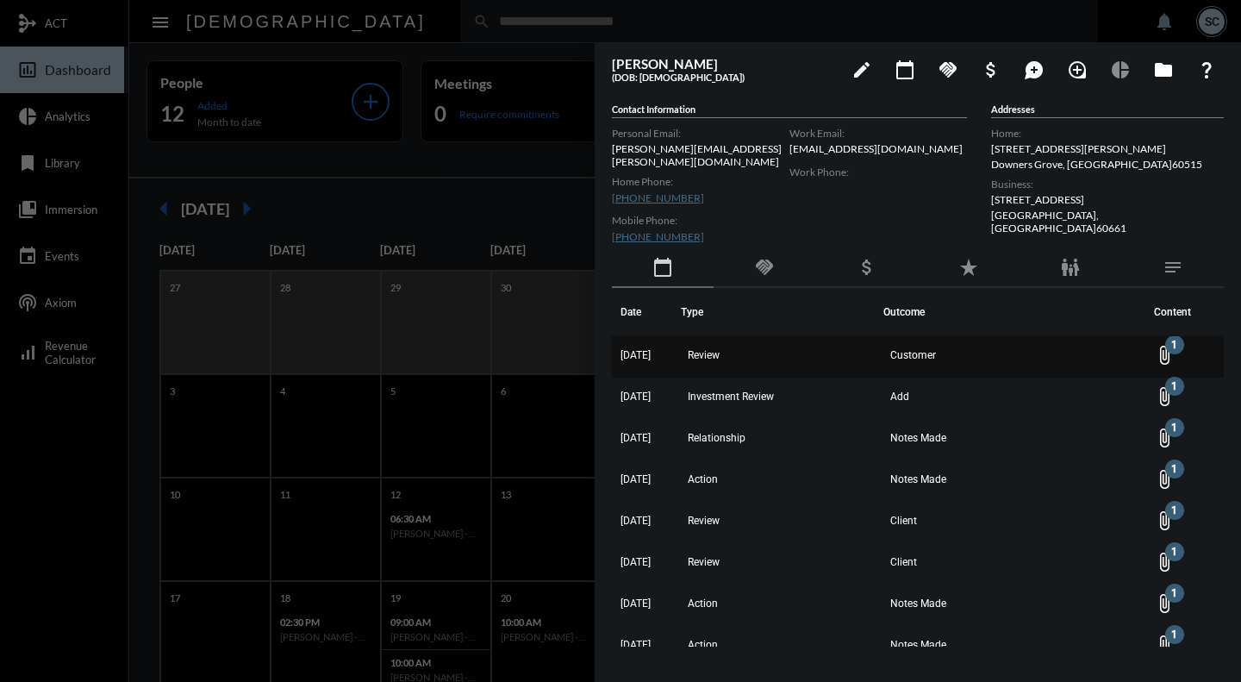
click at [883, 350] on td "Review" at bounding box center [782, 356] width 203 height 41
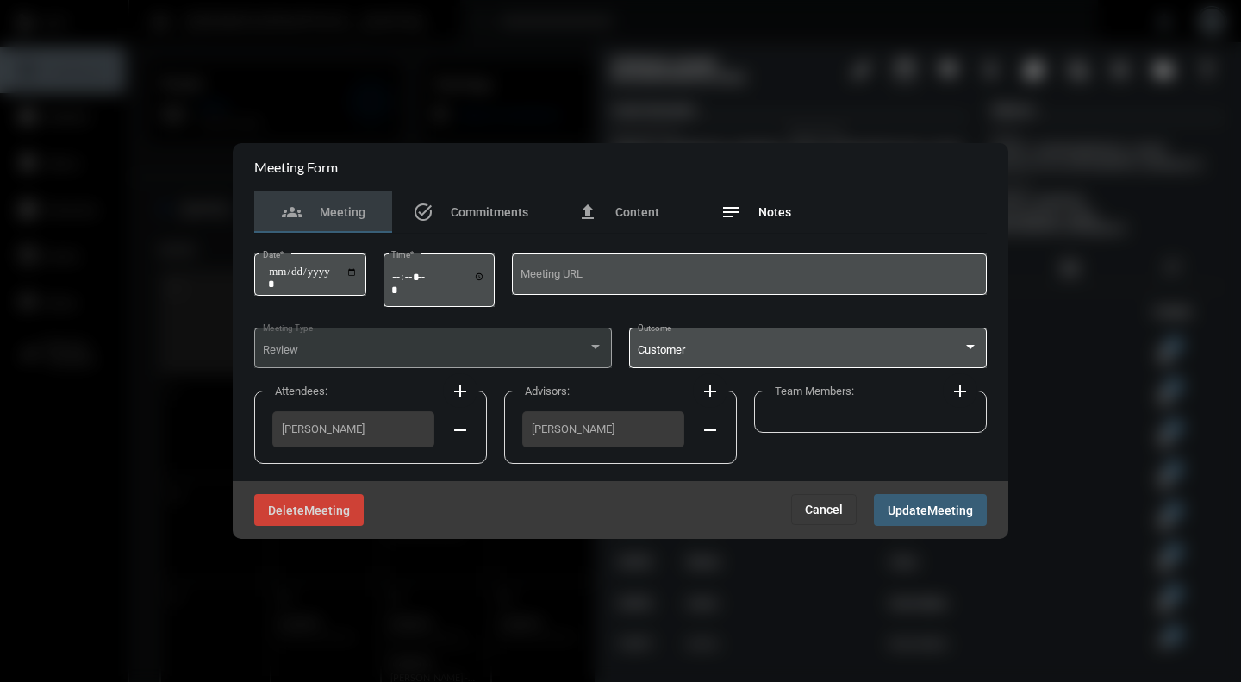
click at [762, 209] on span "Notes" at bounding box center [775, 212] width 33 height 14
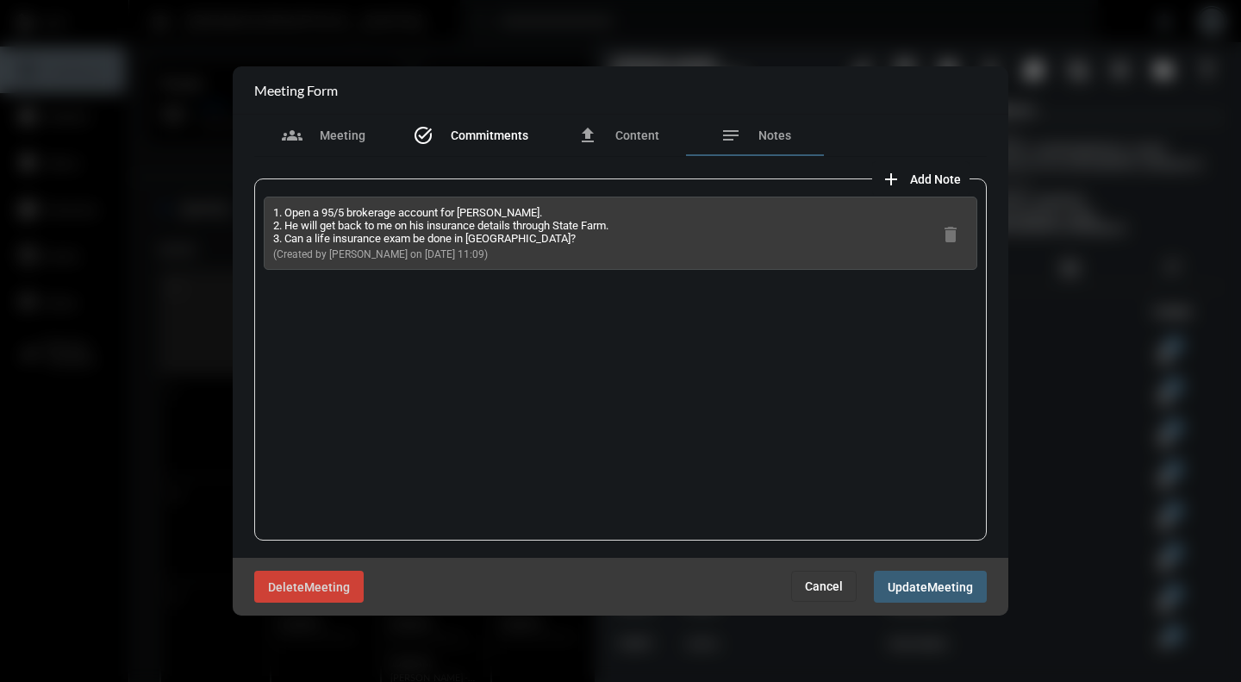
click at [465, 124] on div "task_alt Commitments" at bounding box center [470, 135] width 157 height 41
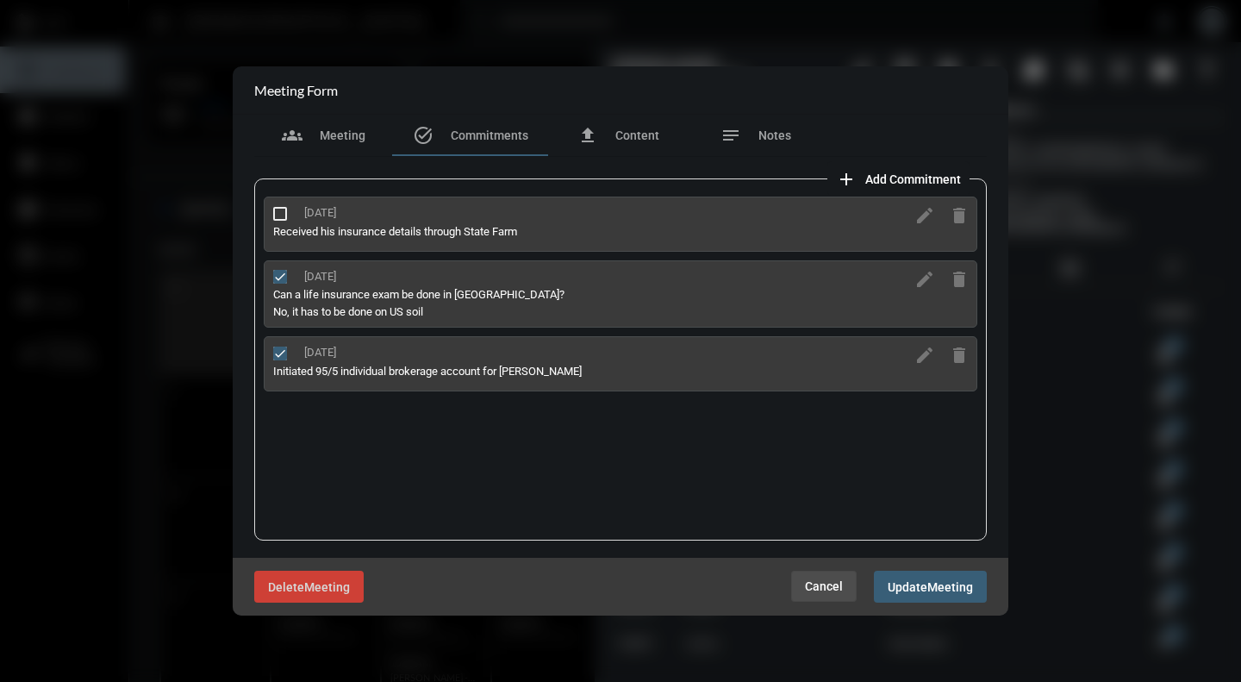
click at [841, 590] on span "Cancel" at bounding box center [824, 586] width 38 height 14
